Goal: Task Accomplishment & Management: Manage account settings

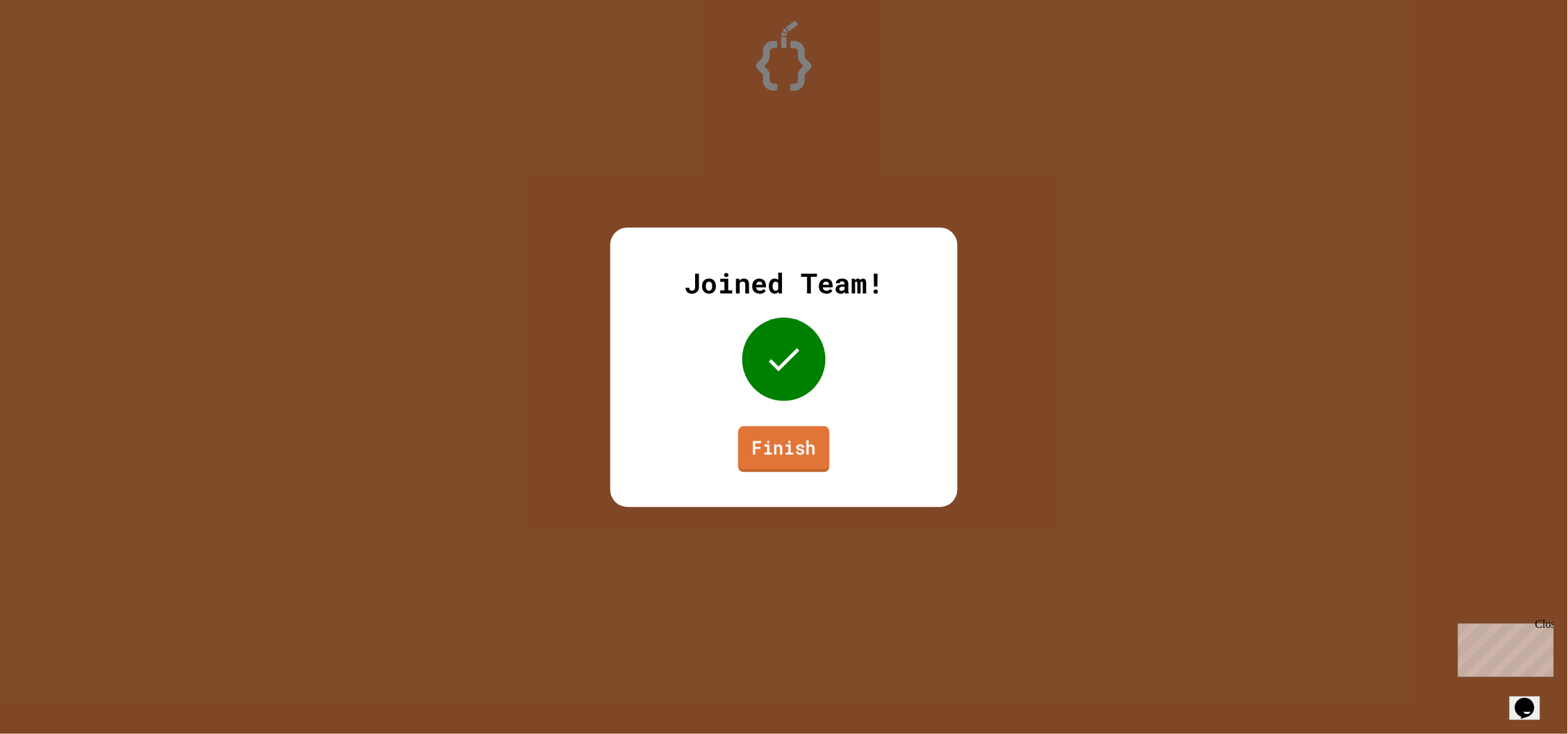
click at [796, 455] on link "Finish" at bounding box center [784, 449] width 91 height 46
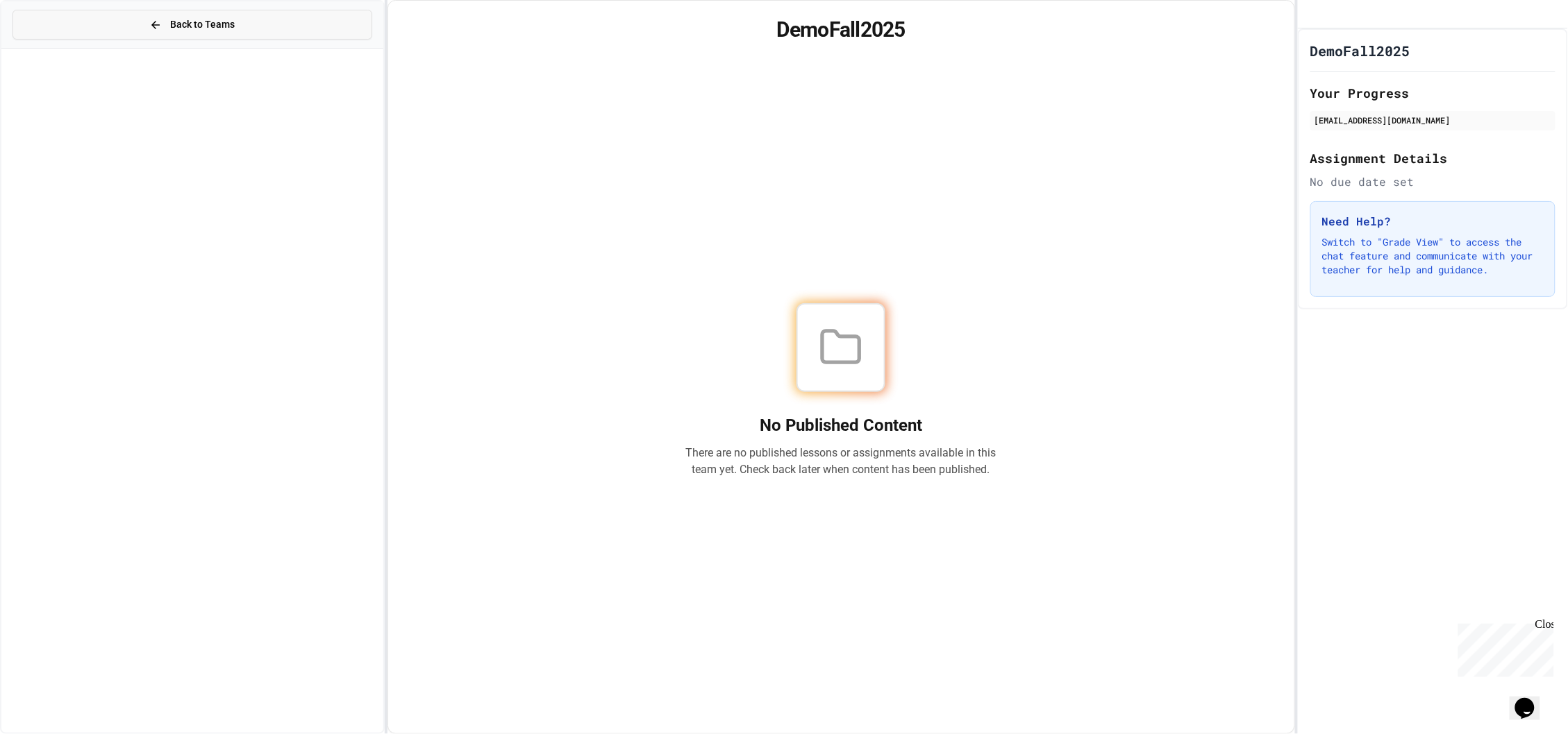
click at [75, 25] on button "Back to Teams" at bounding box center [192, 24] width 360 height 30
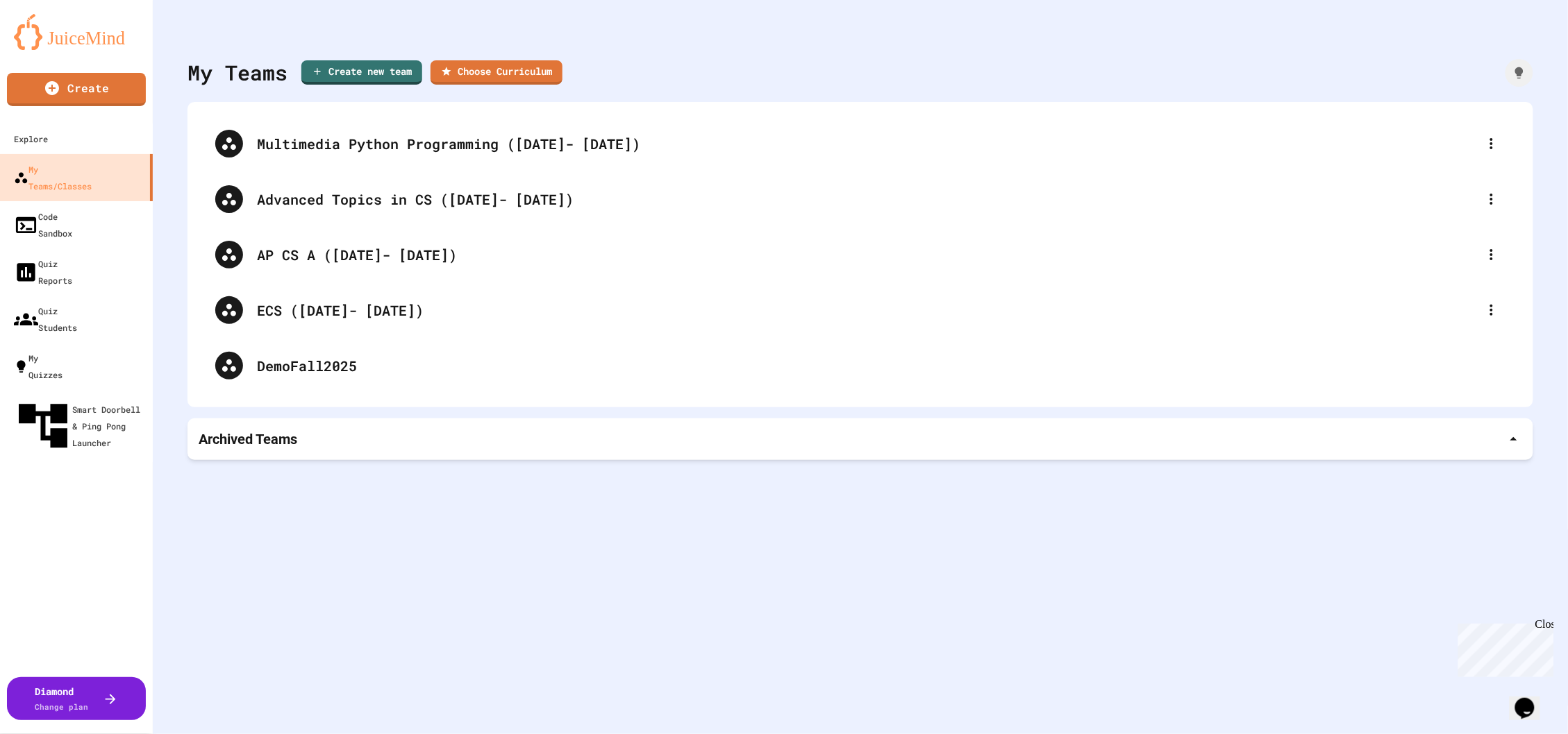
click at [264, 428] on div "Archived Teams" at bounding box center [861, 439] width 1345 height 41
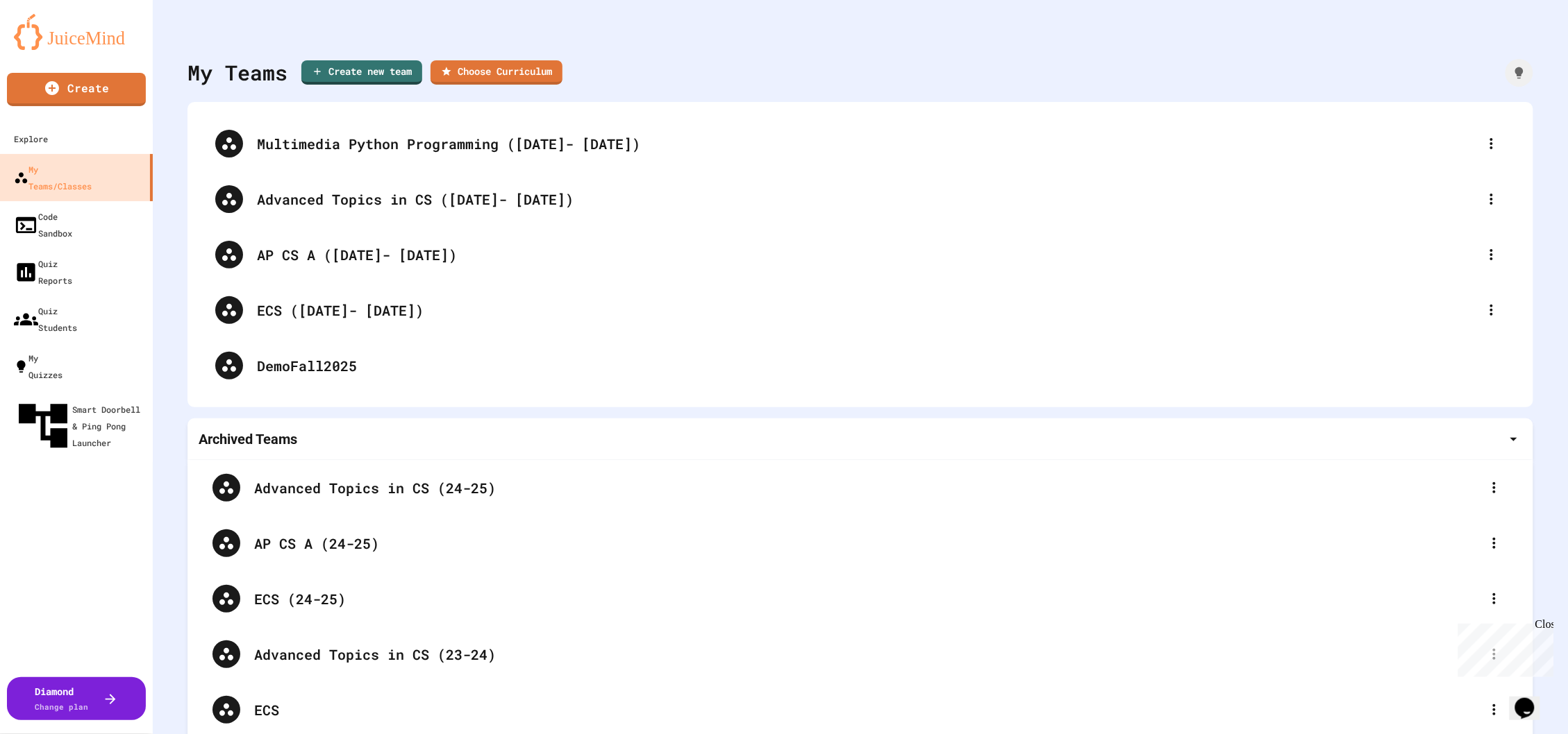
click at [360, 447] on div "Archived Teams" at bounding box center [861, 439] width 1323 height 19
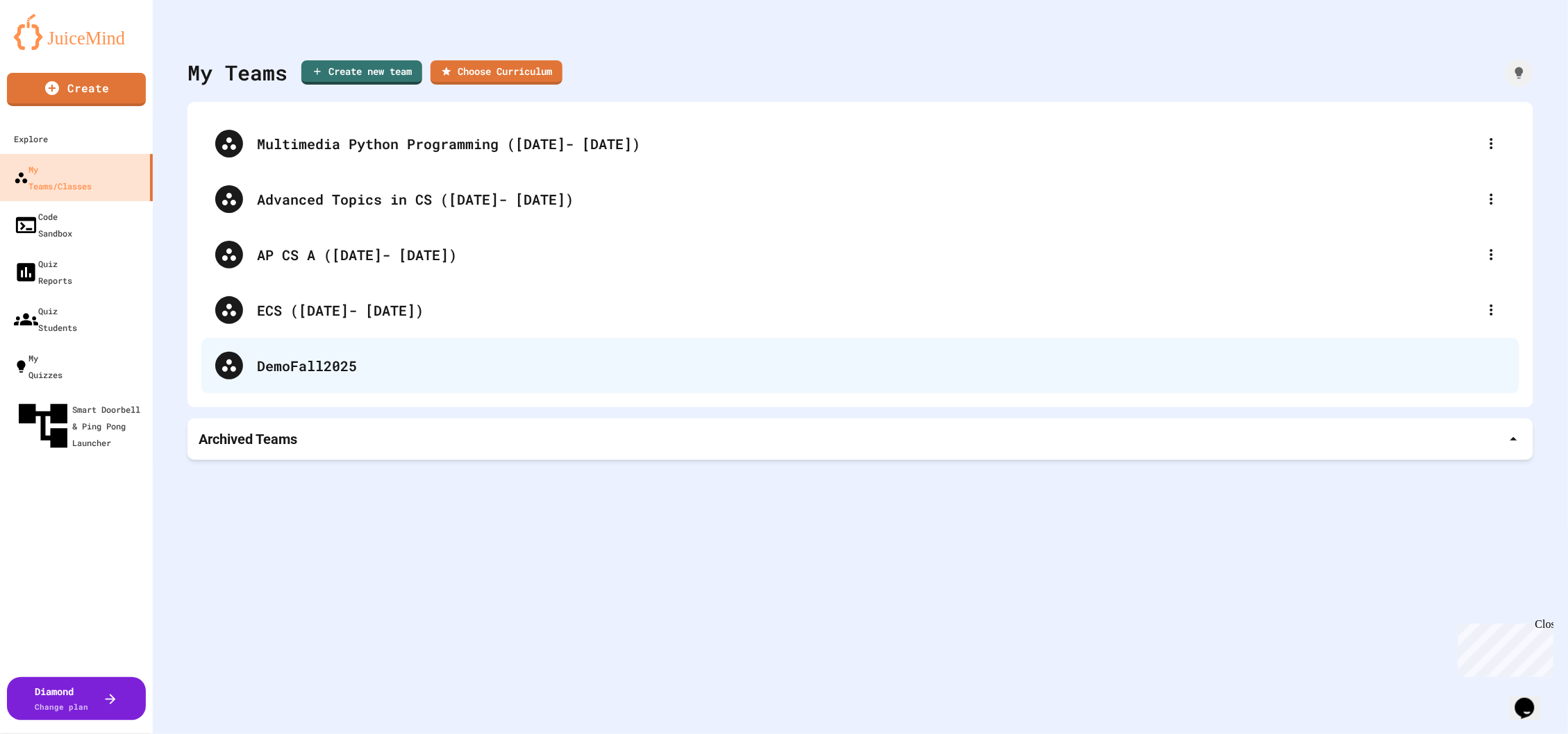
click at [256, 369] on div "DemoFall2025" at bounding box center [860, 366] width 1318 height 56
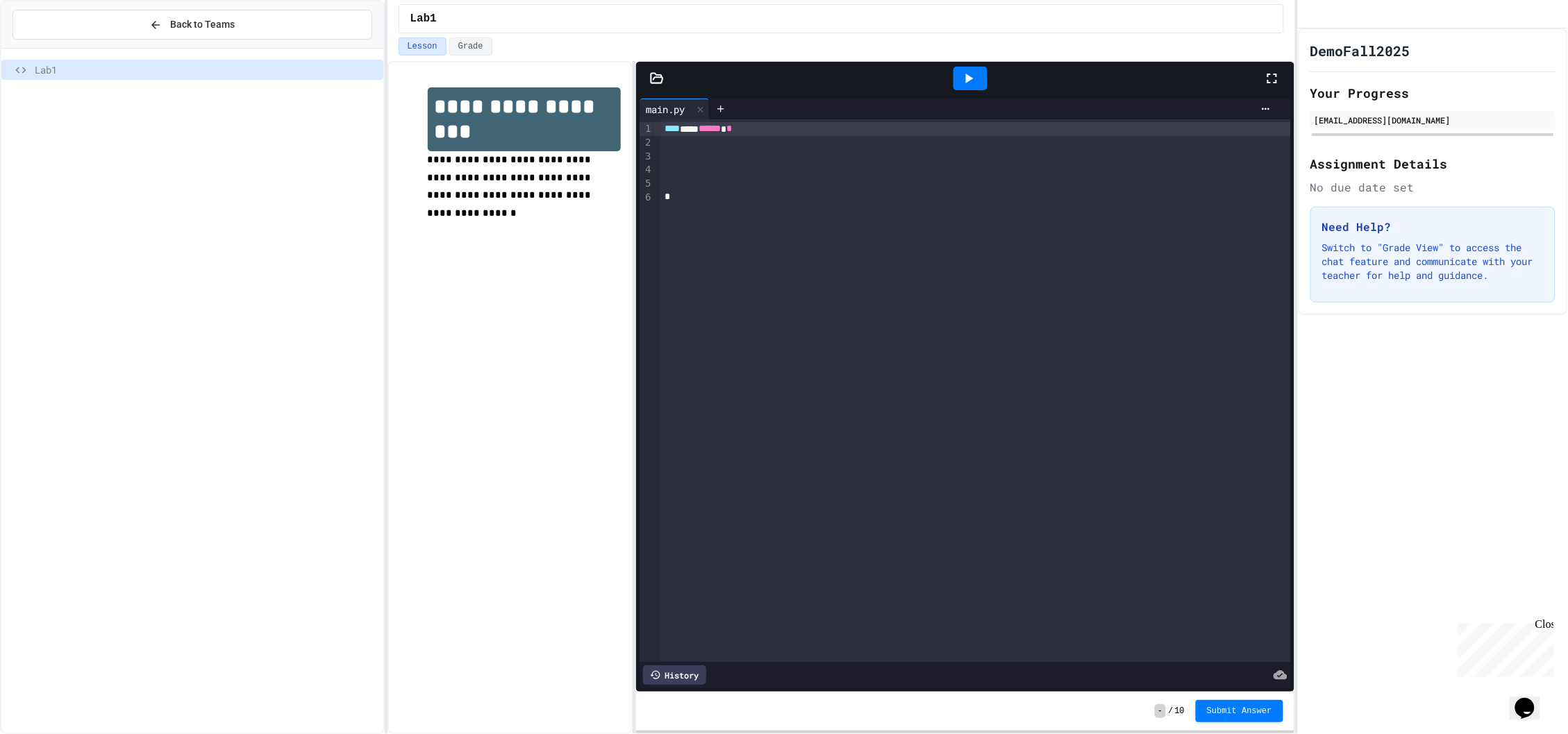
click at [815, 164] on div at bounding box center [975, 170] width 630 height 14
click at [224, 18] on span "Back to Teams" at bounding box center [202, 25] width 64 height 14
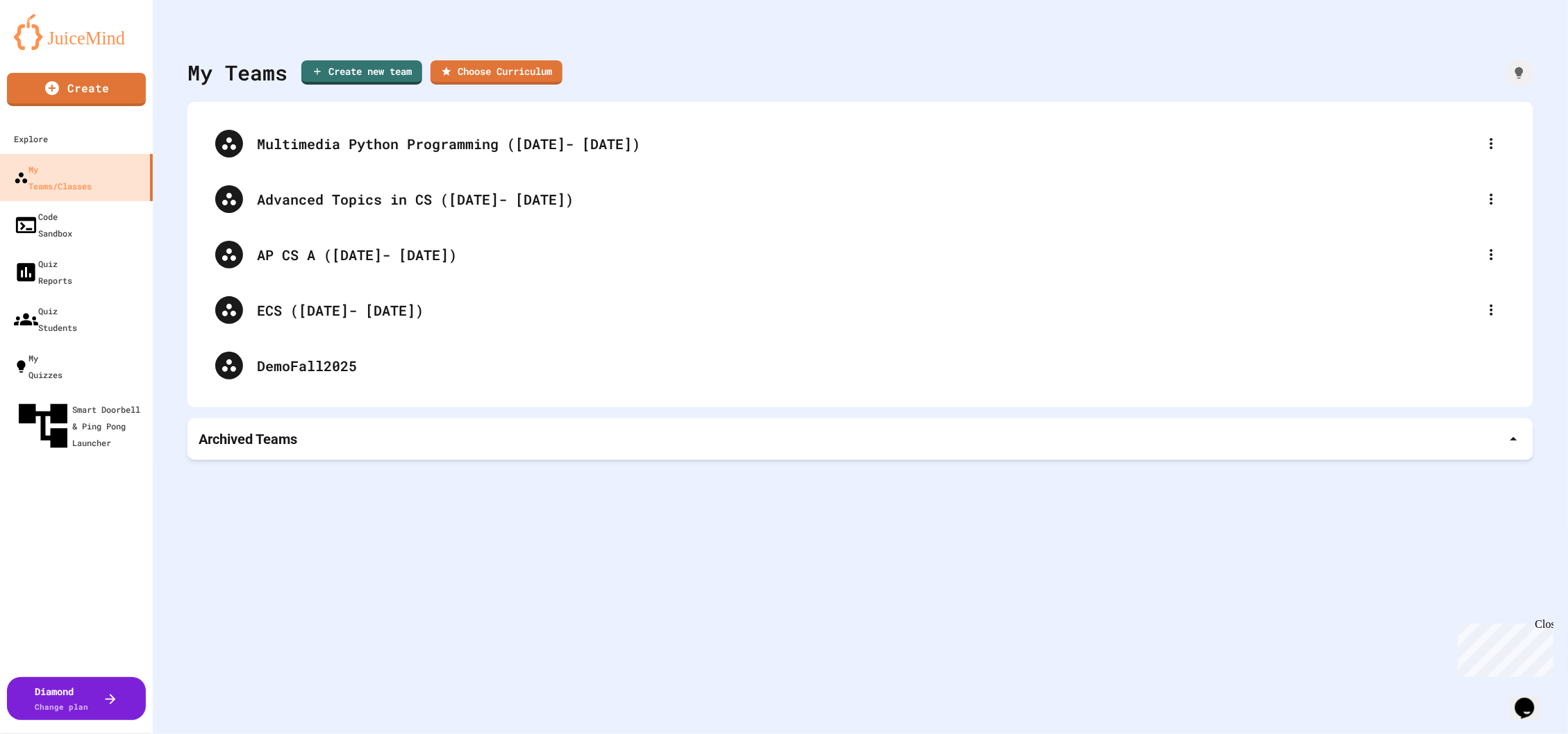
click at [275, 421] on div "Archived Teams" at bounding box center [861, 439] width 1345 height 41
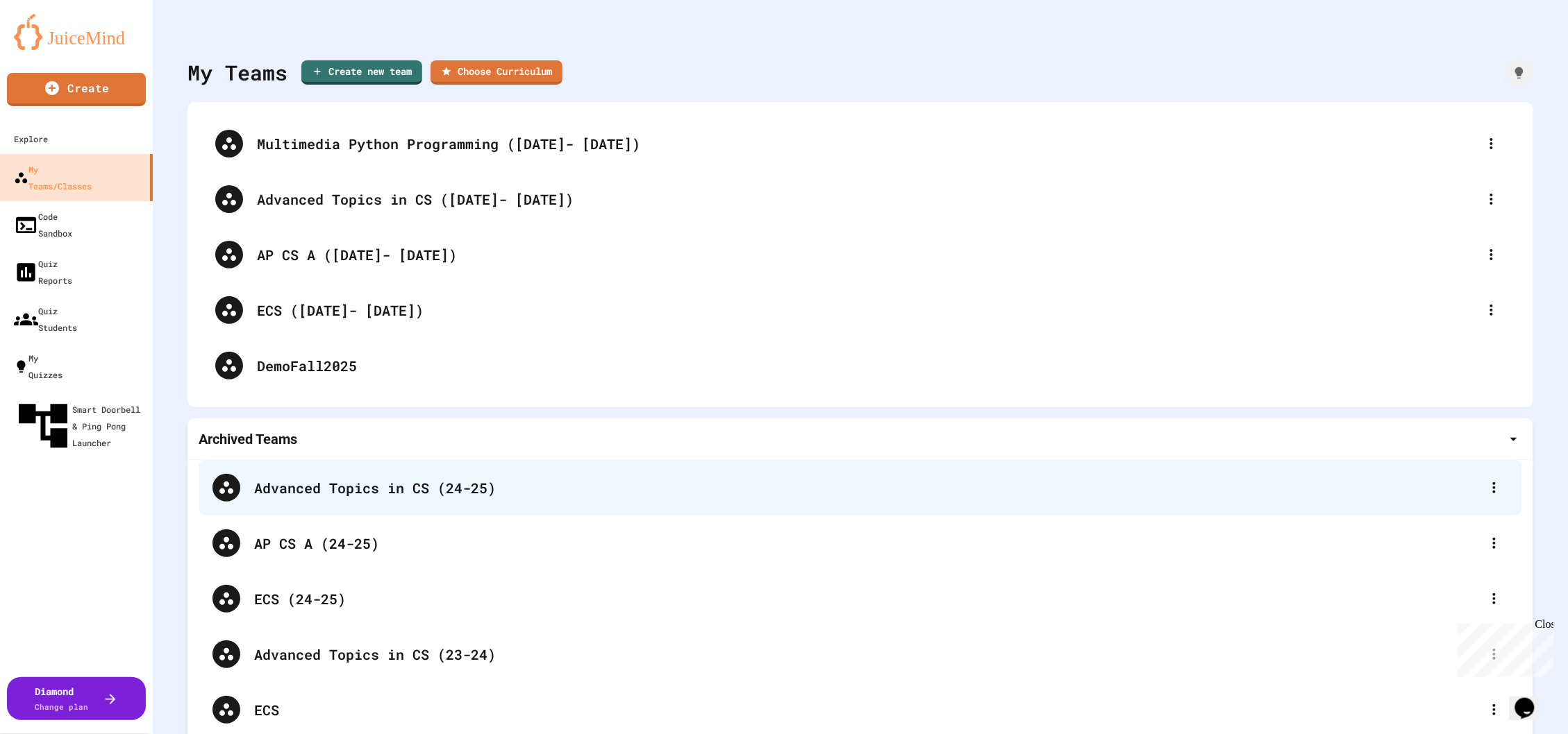
click at [349, 506] on div "Advanced Topics in CS (24-25)" at bounding box center [861, 488] width 1323 height 56
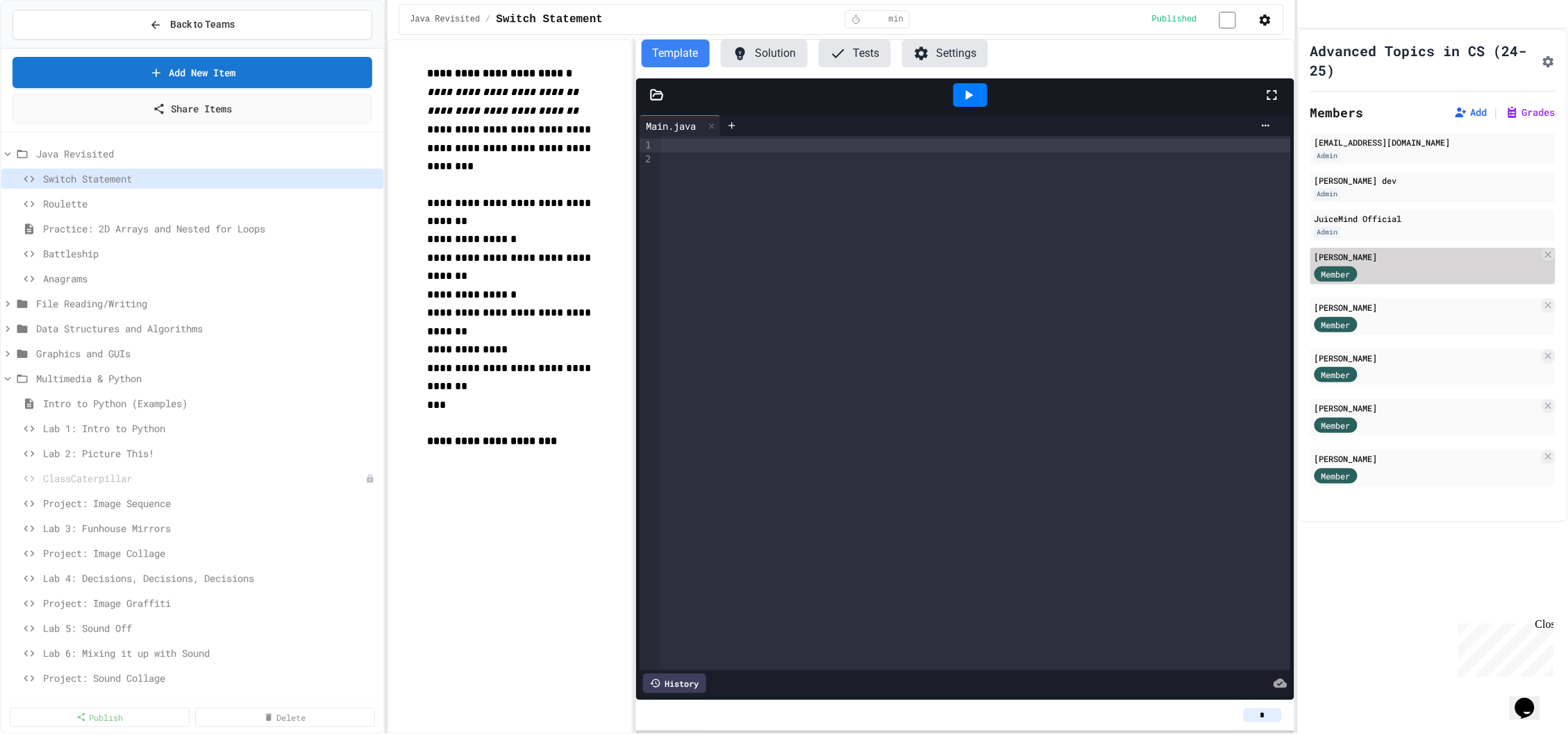
click at [1368, 263] on div "[PERSON_NAME]" at bounding box center [1426, 256] width 224 height 13
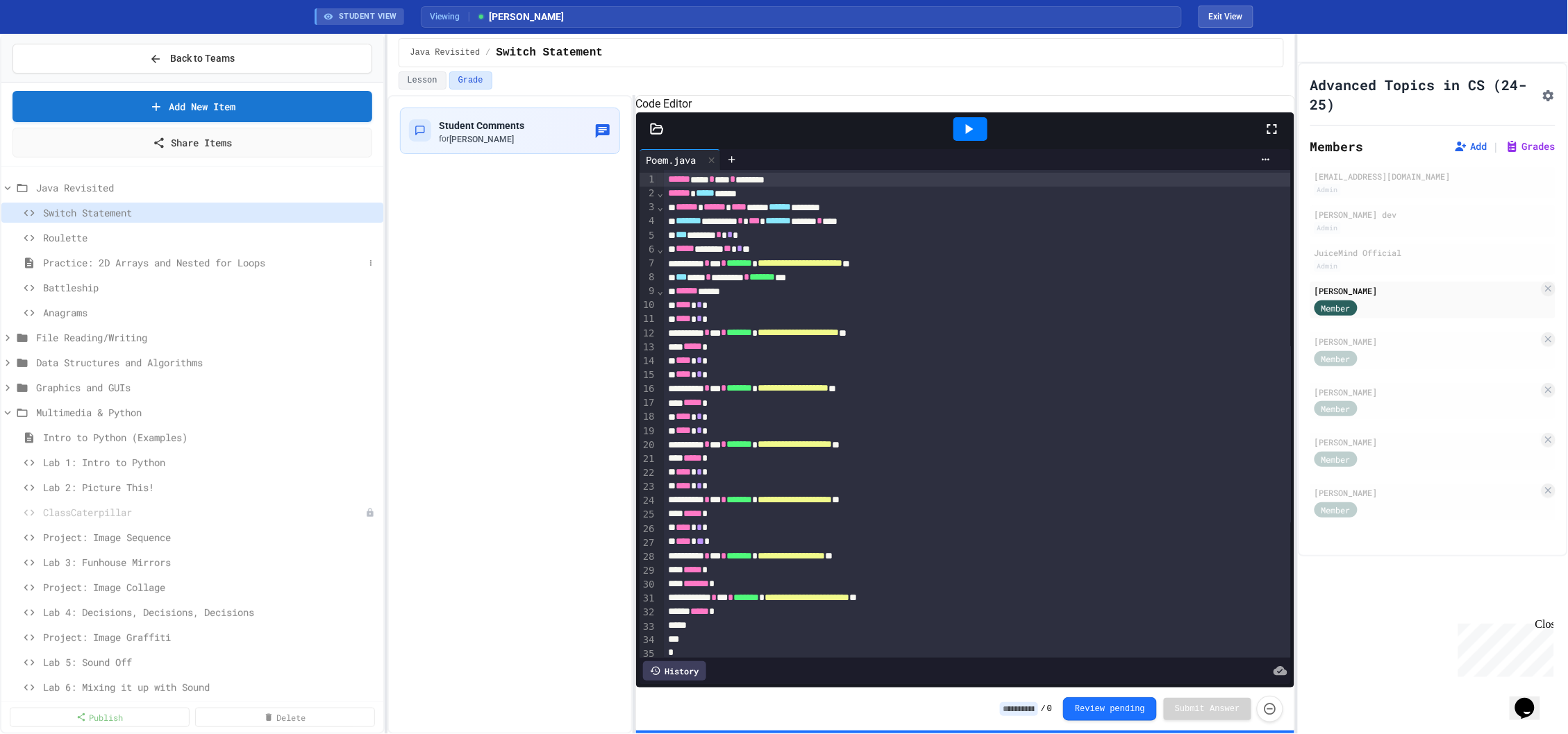
click at [223, 265] on span "Practice: 2D Arrays and Nested for Loops" at bounding box center [203, 262] width 321 height 14
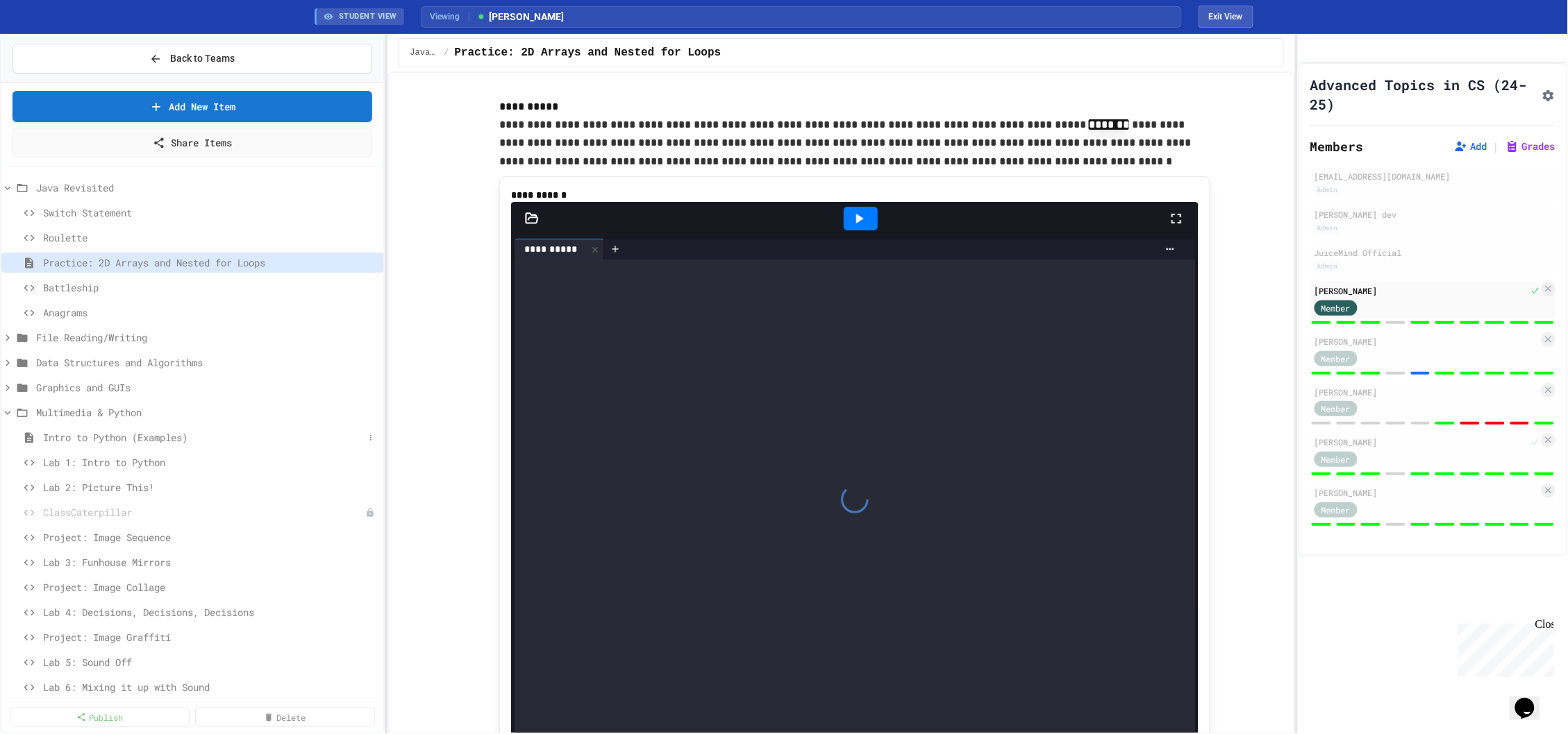
click at [92, 446] on div "Intro to Python (Examples)" at bounding box center [192, 437] width 382 height 20
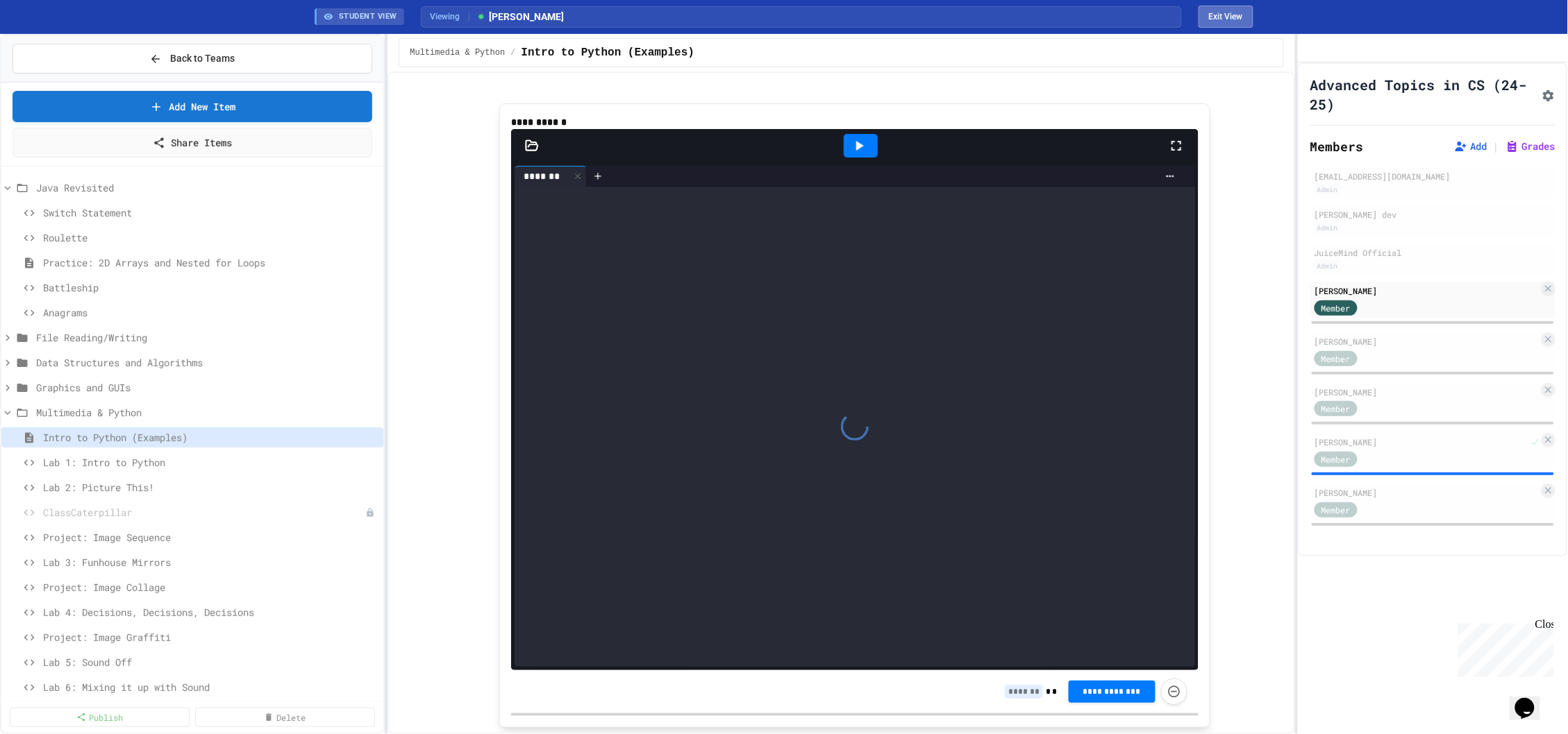
click at [1212, 27] on button "Exit View" at bounding box center [1225, 17] width 55 height 22
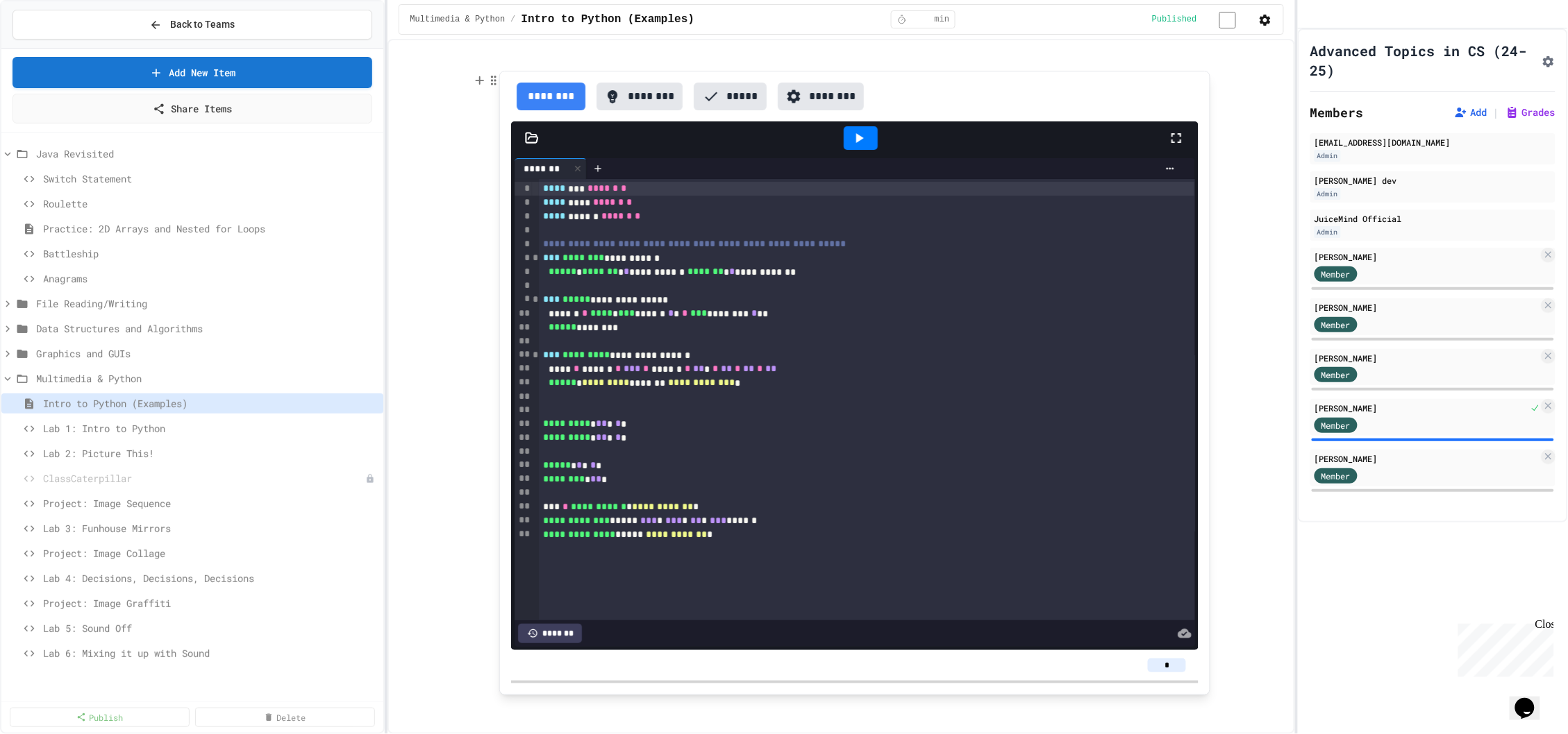
click at [833, 90] on button "********" at bounding box center [821, 96] width 86 height 28
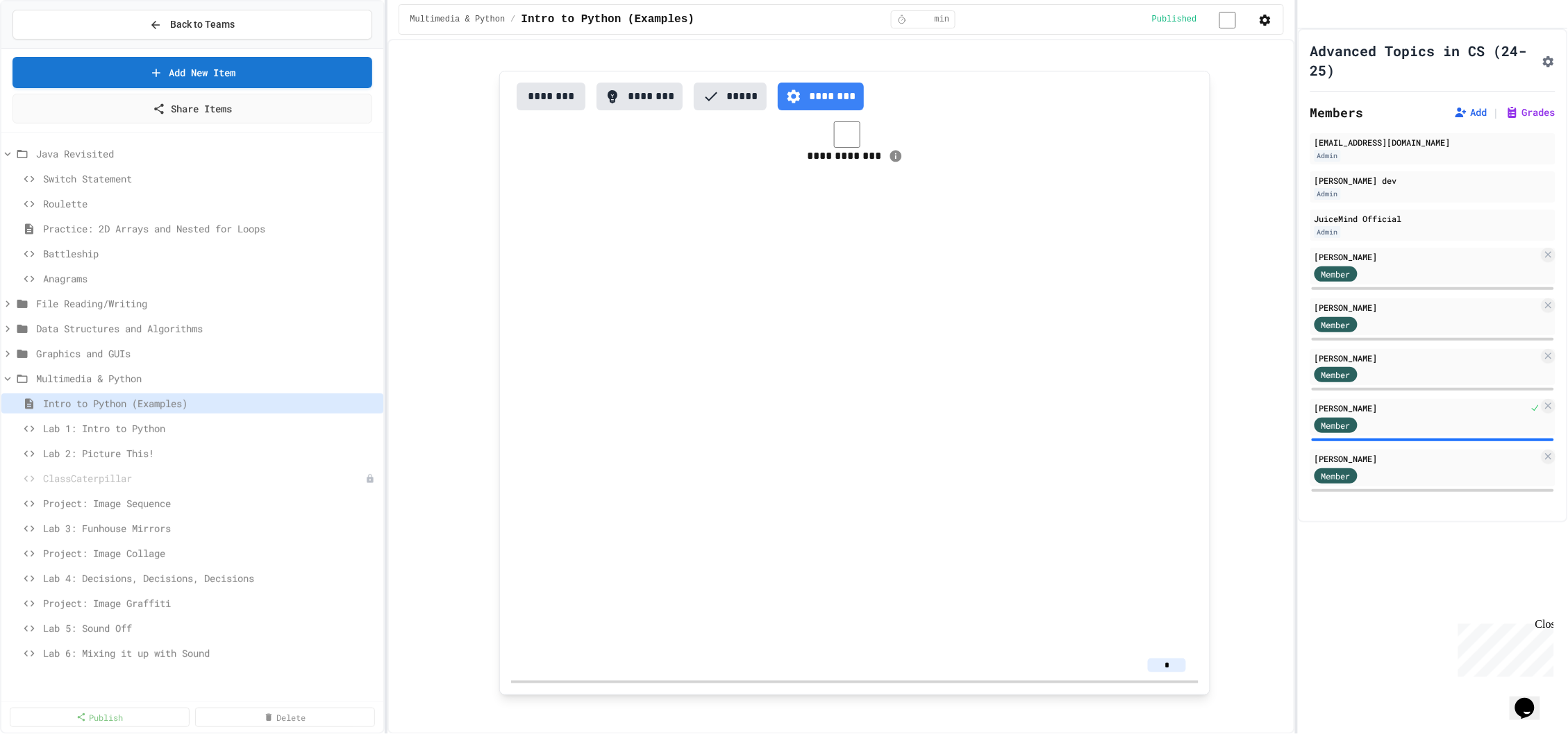
click at [1268, 18] on icon "button" at bounding box center [1265, 20] width 14 height 14
click at [1120, 733] on div at bounding box center [784, 736] width 1568 height 0
click at [806, 90] on button "********" at bounding box center [821, 96] width 86 height 28
click at [810, 94] on button "********" at bounding box center [821, 96] width 86 height 28
click at [1543, 68] on icon "Assignment Settings" at bounding box center [1548, 61] width 11 height 11
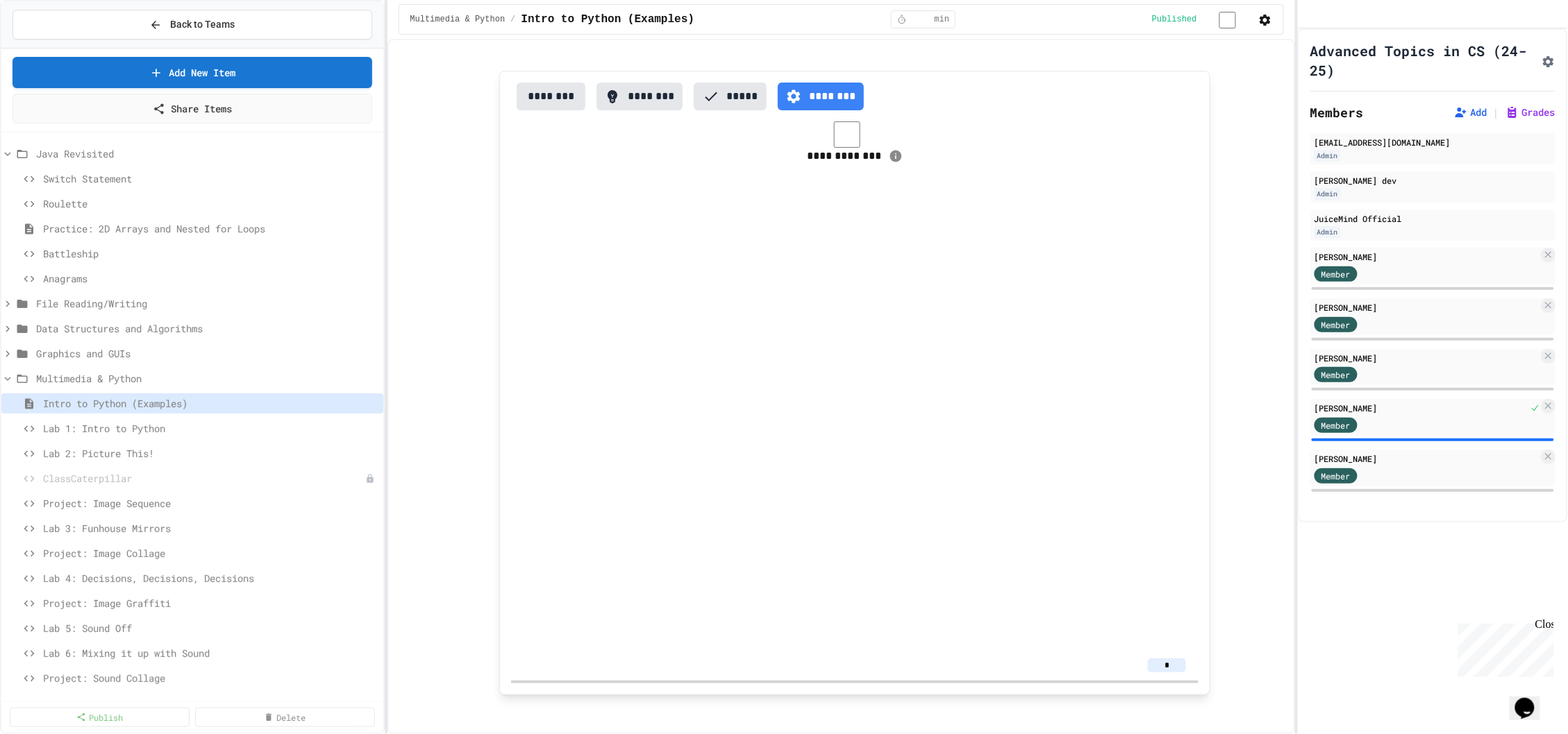
scroll to position [127, 0]
click at [211, 30] on span "Back to Teams" at bounding box center [202, 25] width 64 height 14
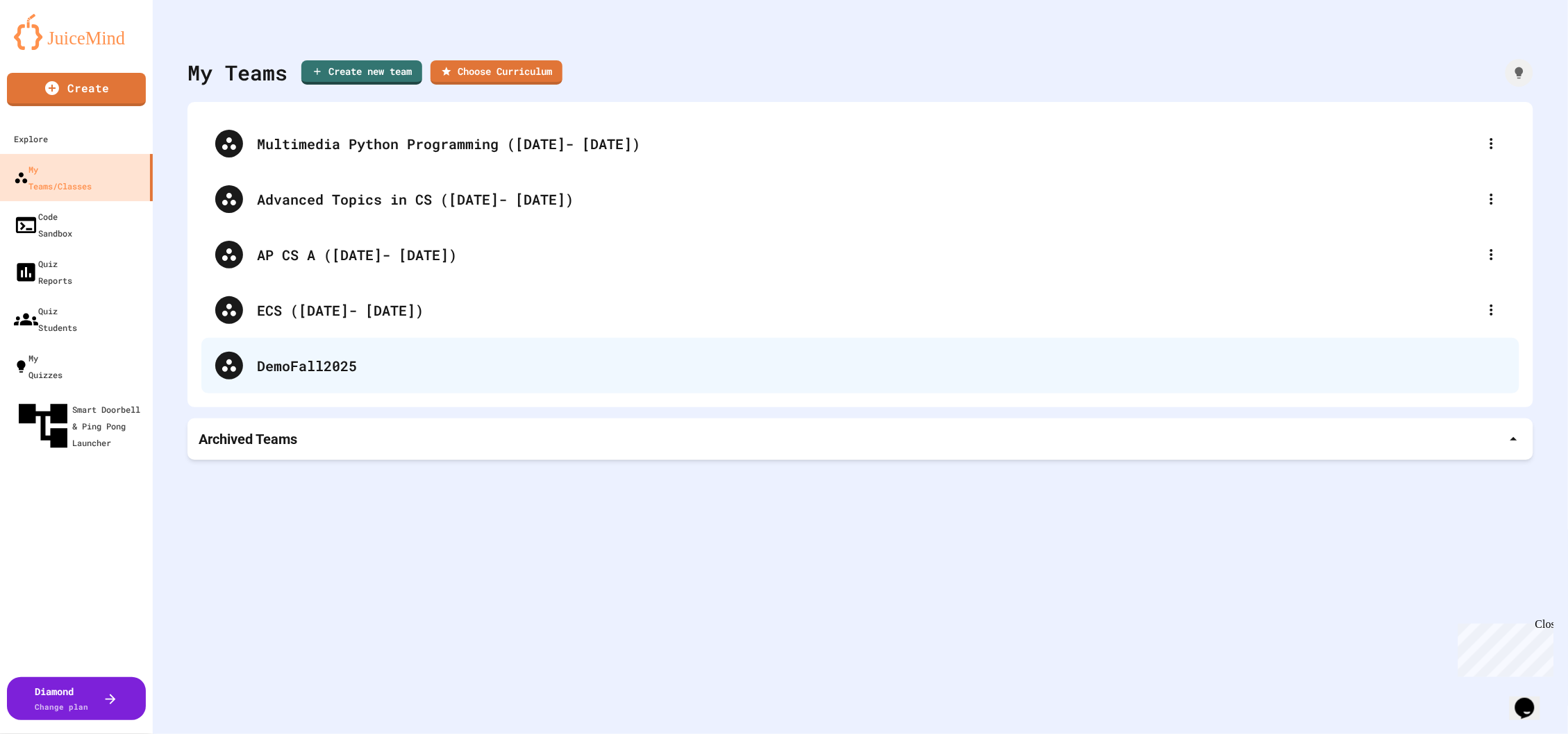
click at [1477, 365] on div "DemoFall2025" at bounding box center [881, 365] width 1248 height 21
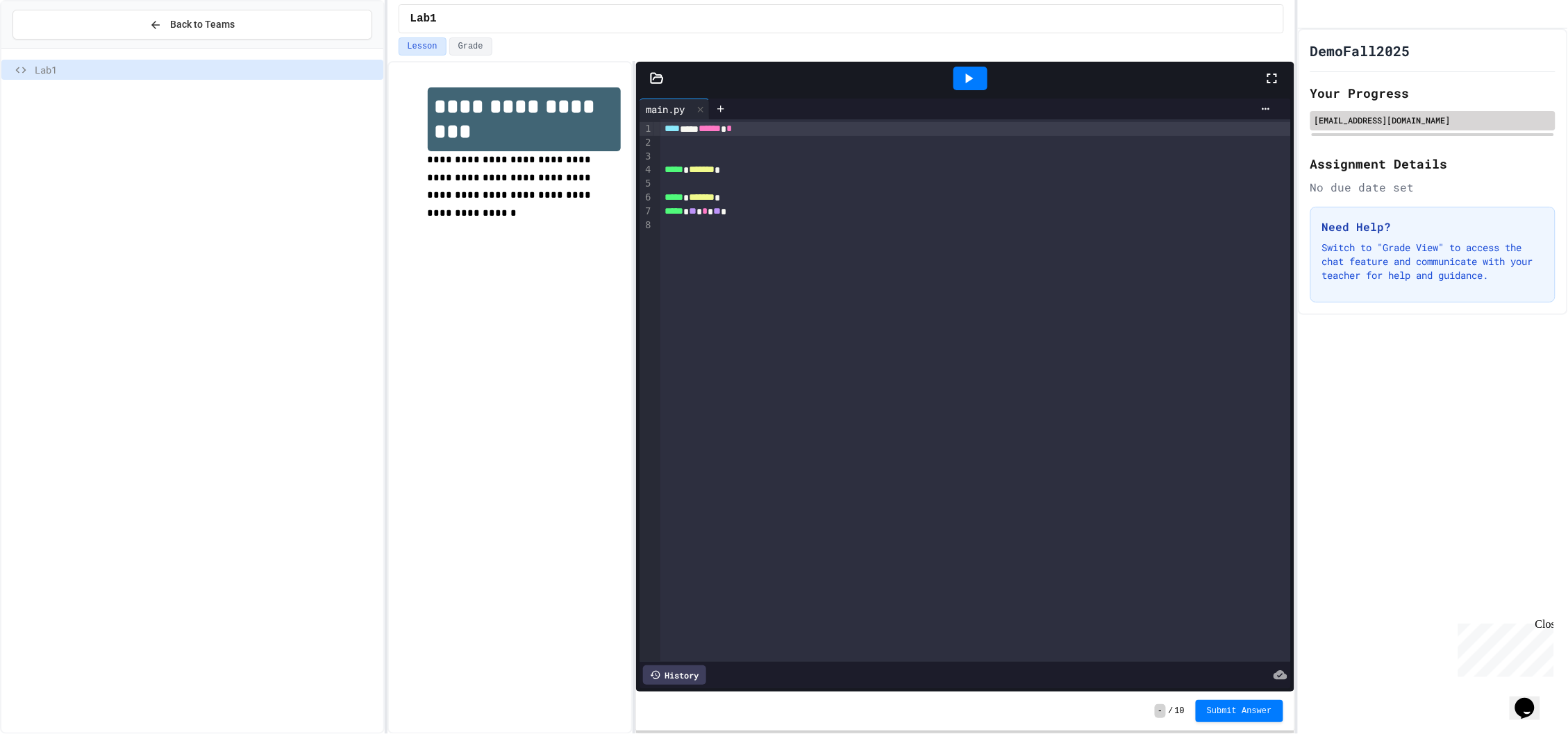
click at [1400, 126] on div "[EMAIL_ADDRESS][DOMAIN_NAME]" at bounding box center [1433, 120] width 237 height 13
click at [1309, 14] on icon "My Account" at bounding box center [1309, 14] width 0 height 0
click at [1496, 733] on div at bounding box center [784, 734] width 1568 height 0
click at [103, 22] on button "Back to Teams" at bounding box center [192, 24] width 360 height 30
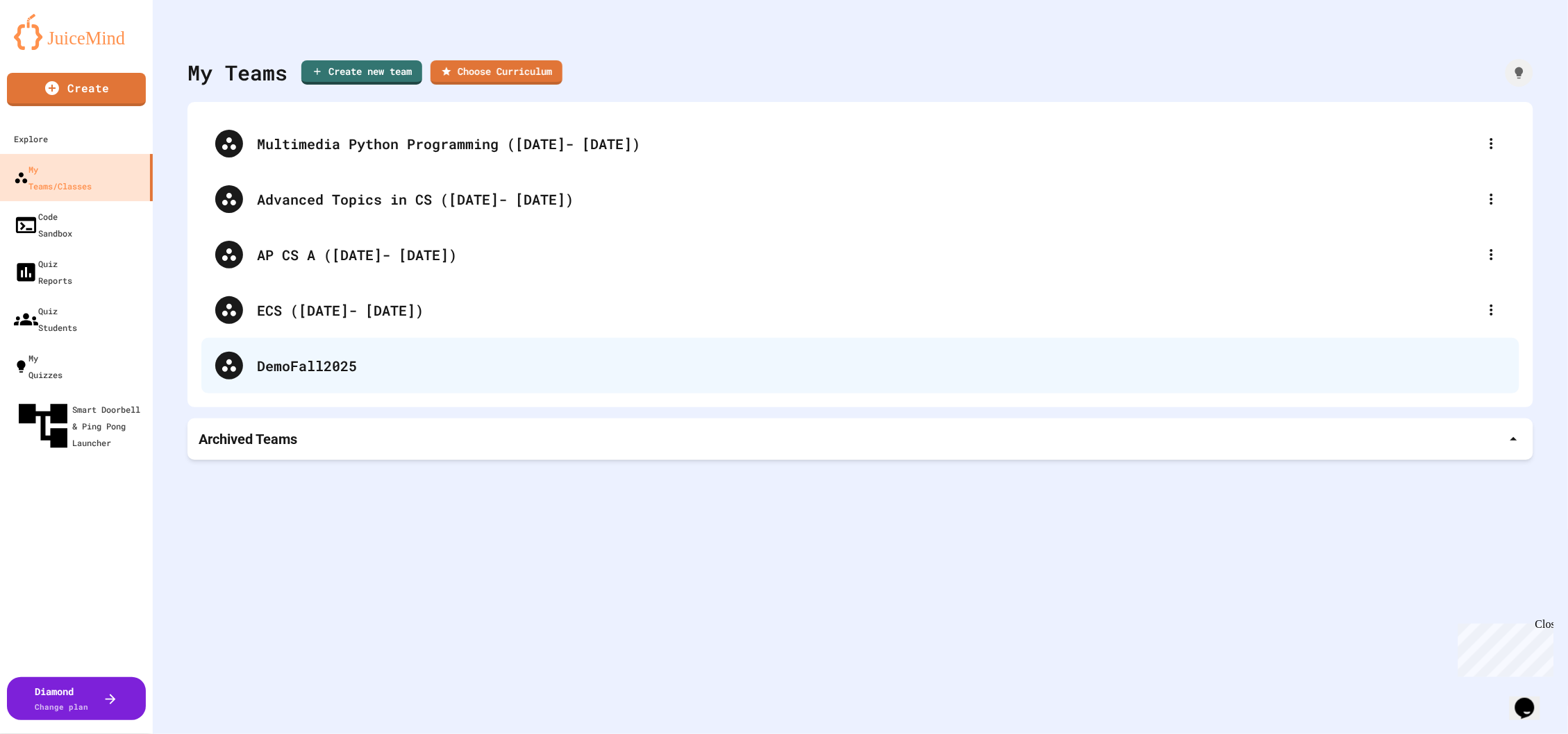
click at [385, 356] on div "DemoFall2025" at bounding box center [881, 365] width 1248 height 21
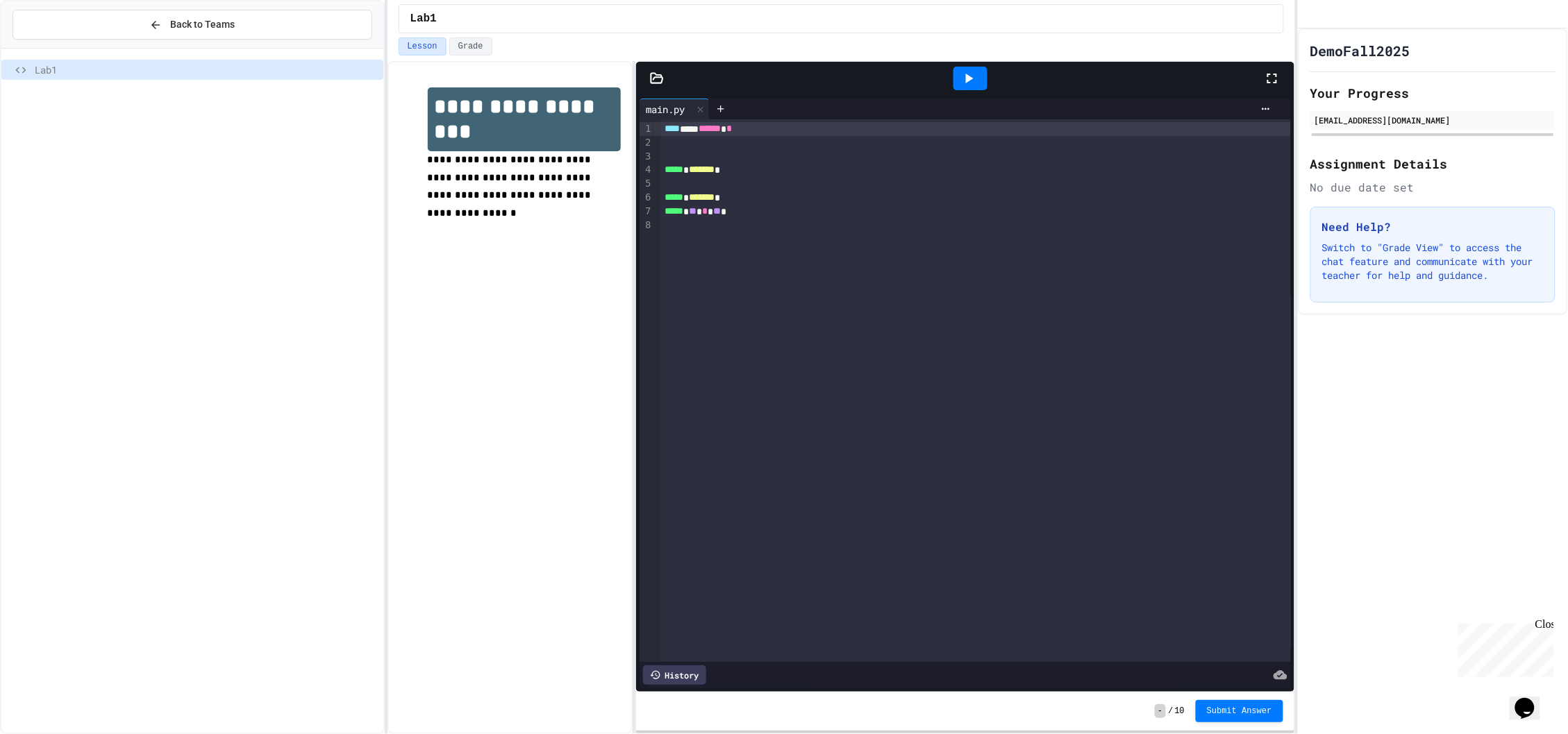
click at [1309, 14] on icon "My Account" at bounding box center [1309, 14] width 0 height 0
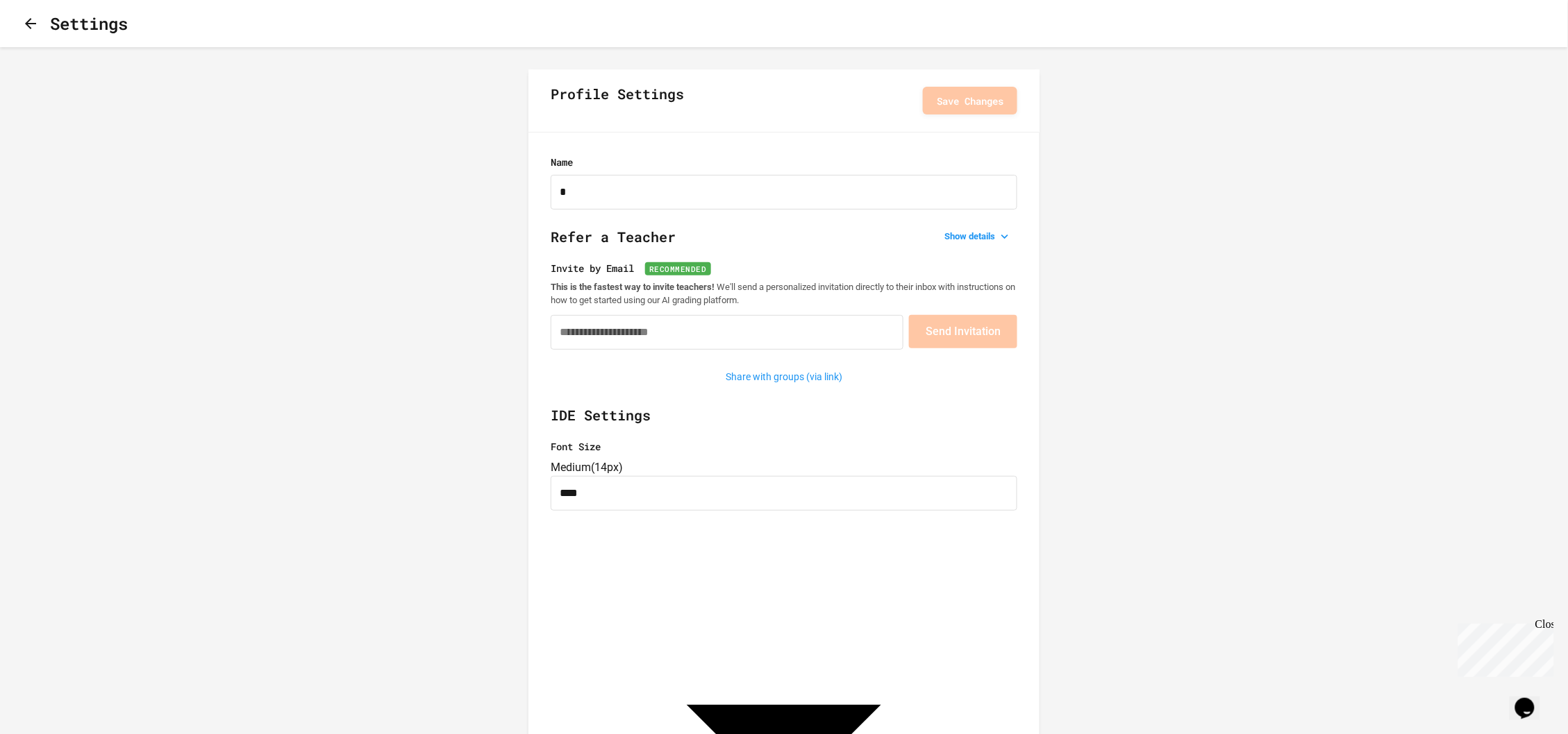
click at [19, 28] on div "Settings" at bounding box center [784, 24] width 1568 height 47
click at [25, 25] on button "button" at bounding box center [30, 24] width 17 height 18
